Goal: Go to known website: Access a specific website the user already knows

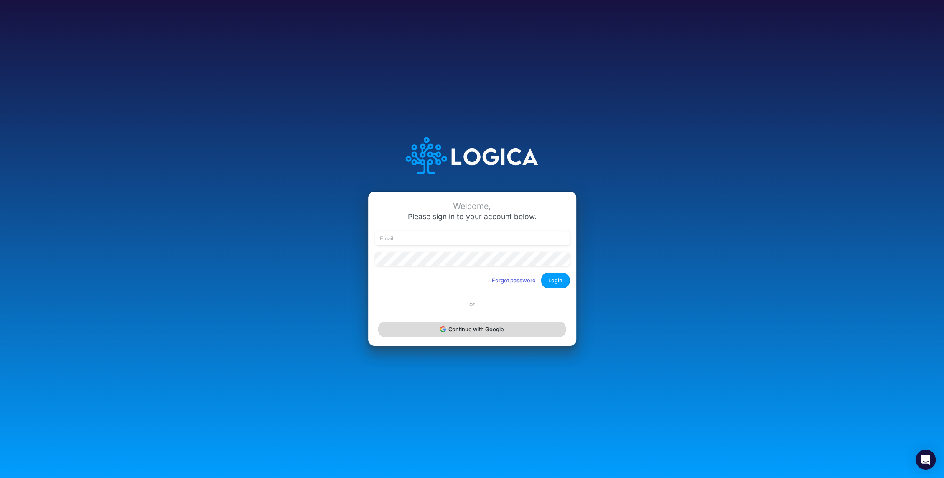
click at [466, 331] on button "Continue with Google" at bounding box center [471, 328] width 187 height 15
